Goal: Information Seeking & Learning: Find specific page/section

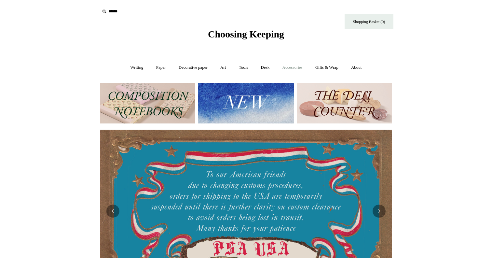
click at [299, 69] on link "Accessories +" at bounding box center [293, 67] width 32 height 17
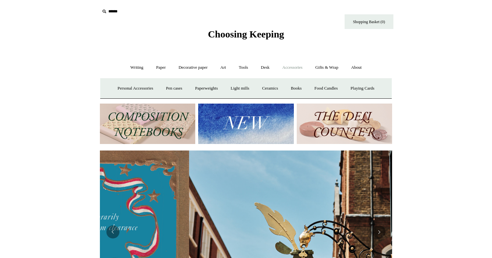
scroll to position [0, 292]
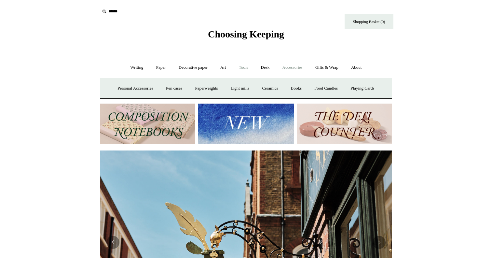
click at [242, 66] on link "Tools +" at bounding box center [243, 67] width 21 height 17
click at [223, 68] on link "Art +" at bounding box center [222, 67] width 17 height 17
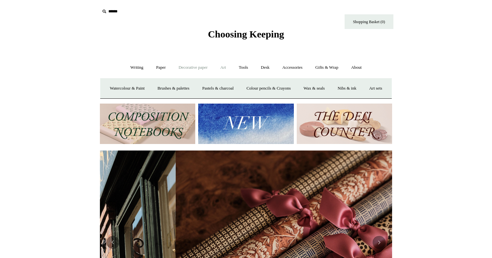
scroll to position [0, 584]
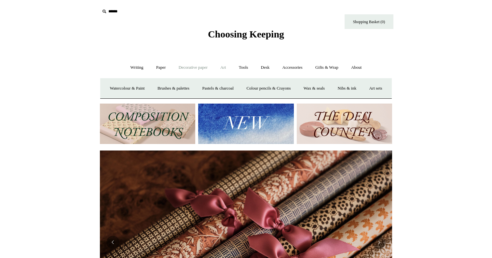
click at [201, 66] on link "Decorative paper +" at bounding box center [193, 67] width 41 height 17
click at [115, 13] on input "text" at bounding box center [140, 12] width 80 height 12
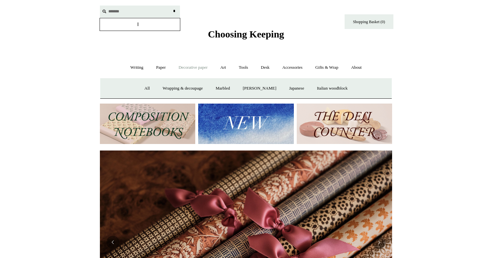
type input "*******"
click at [171, 6] on input "*" at bounding box center [174, 11] width 7 height 11
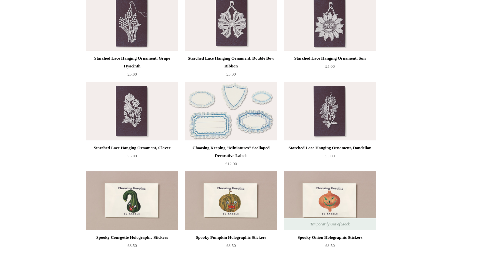
scroll to position [1640, 0]
